Goal: Task Accomplishment & Management: Manage account settings

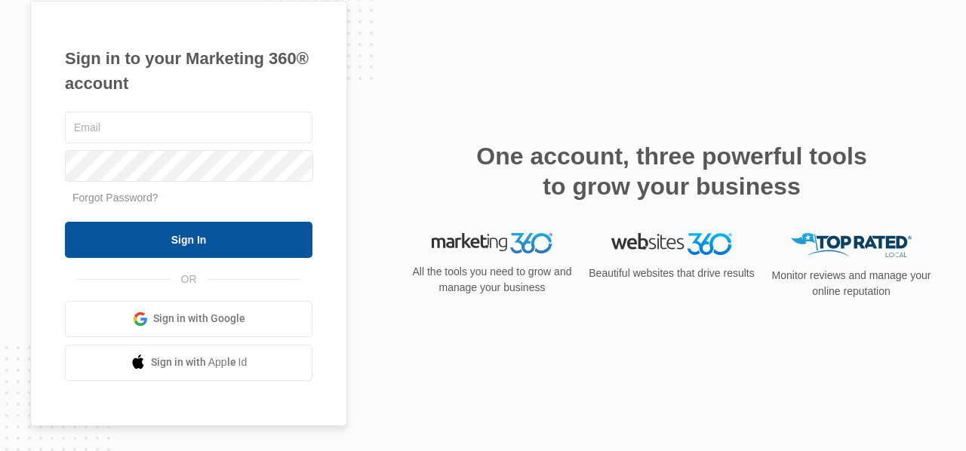
type input "[EMAIL_ADDRESS][DOMAIN_NAME]"
click at [165, 236] on input "Sign In" at bounding box center [189, 240] width 248 height 36
type input "[EMAIL_ADDRESS][DOMAIN_NAME]"
click at [225, 243] on input "Sign In" at bounding box center [189, 240] width 248 height 36
type input "[EMAIL_ADDRESS][DOMAIN_NAME]"
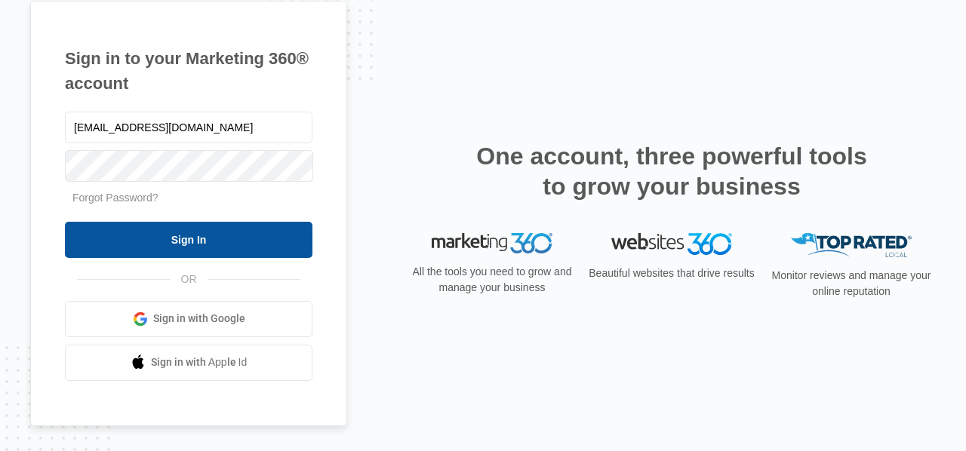
click at [201, 231] on input "Sign In" at bounding box center [189, 240] width 248 height 36
